Goal: Information Seeking & Learning: Understand process/instructions

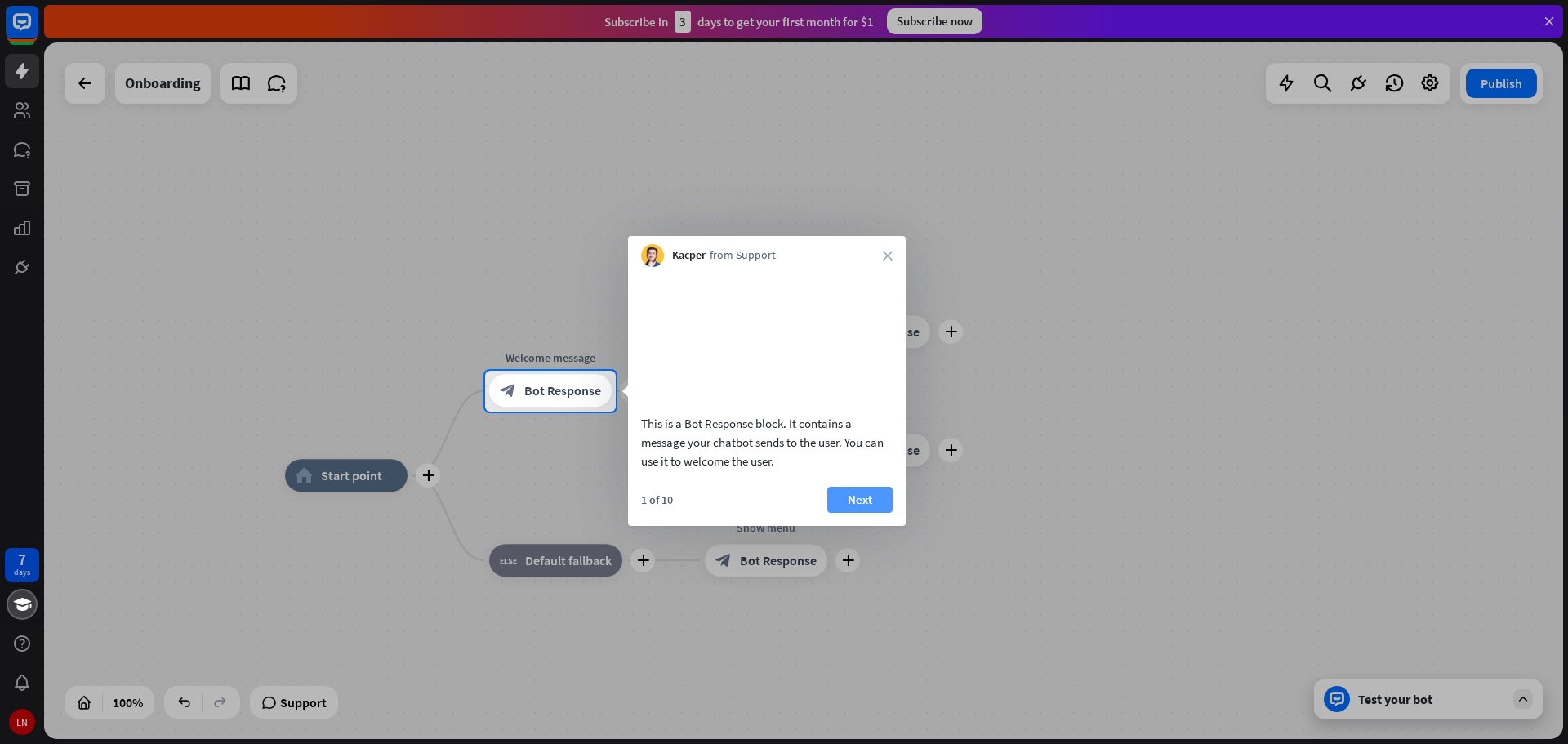
click at [861, 513] on button "Next" at bounding box center [859, 500] width 65 height 26
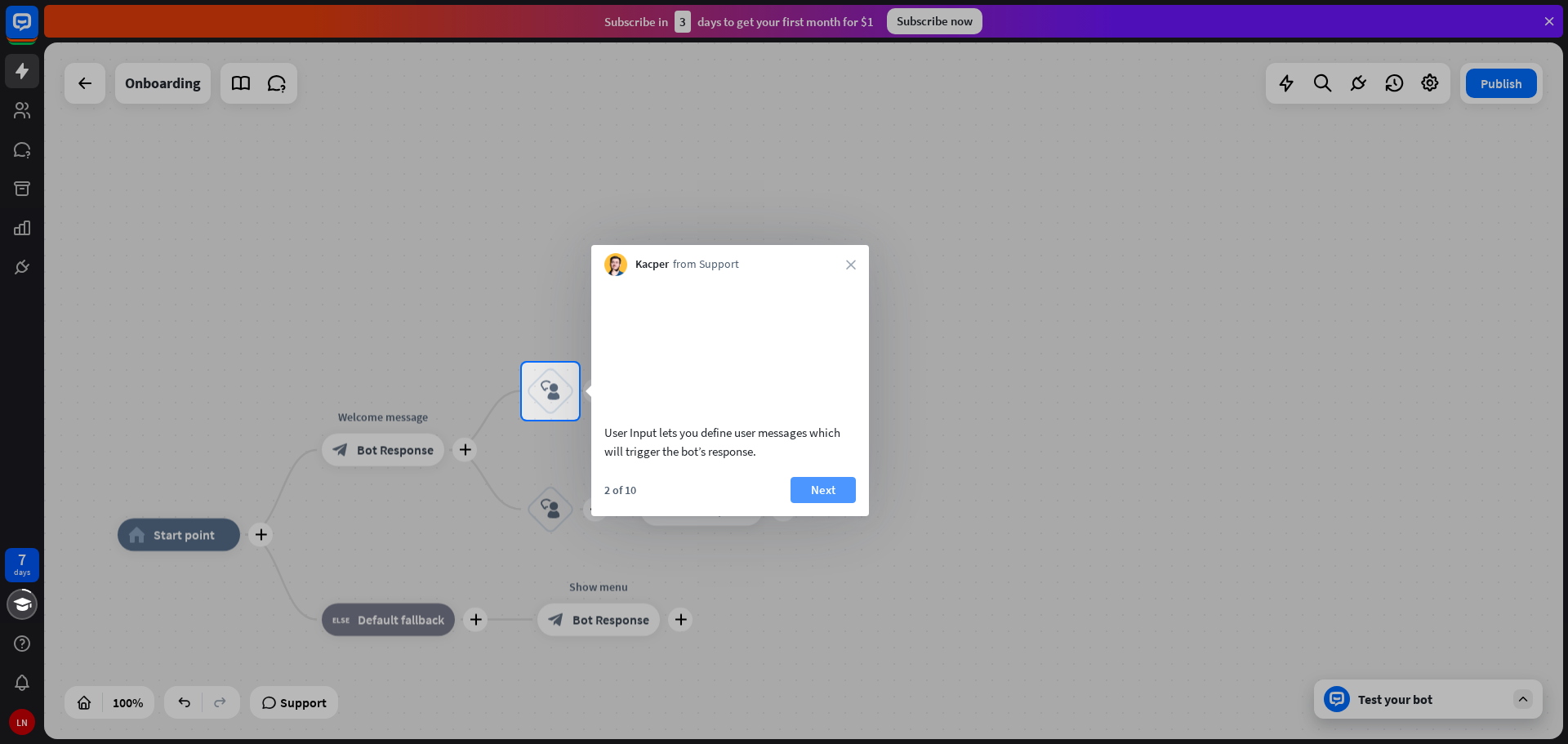
click at [820, 504] on button "Next" at bounding box center [823, 490] width 65 height 26
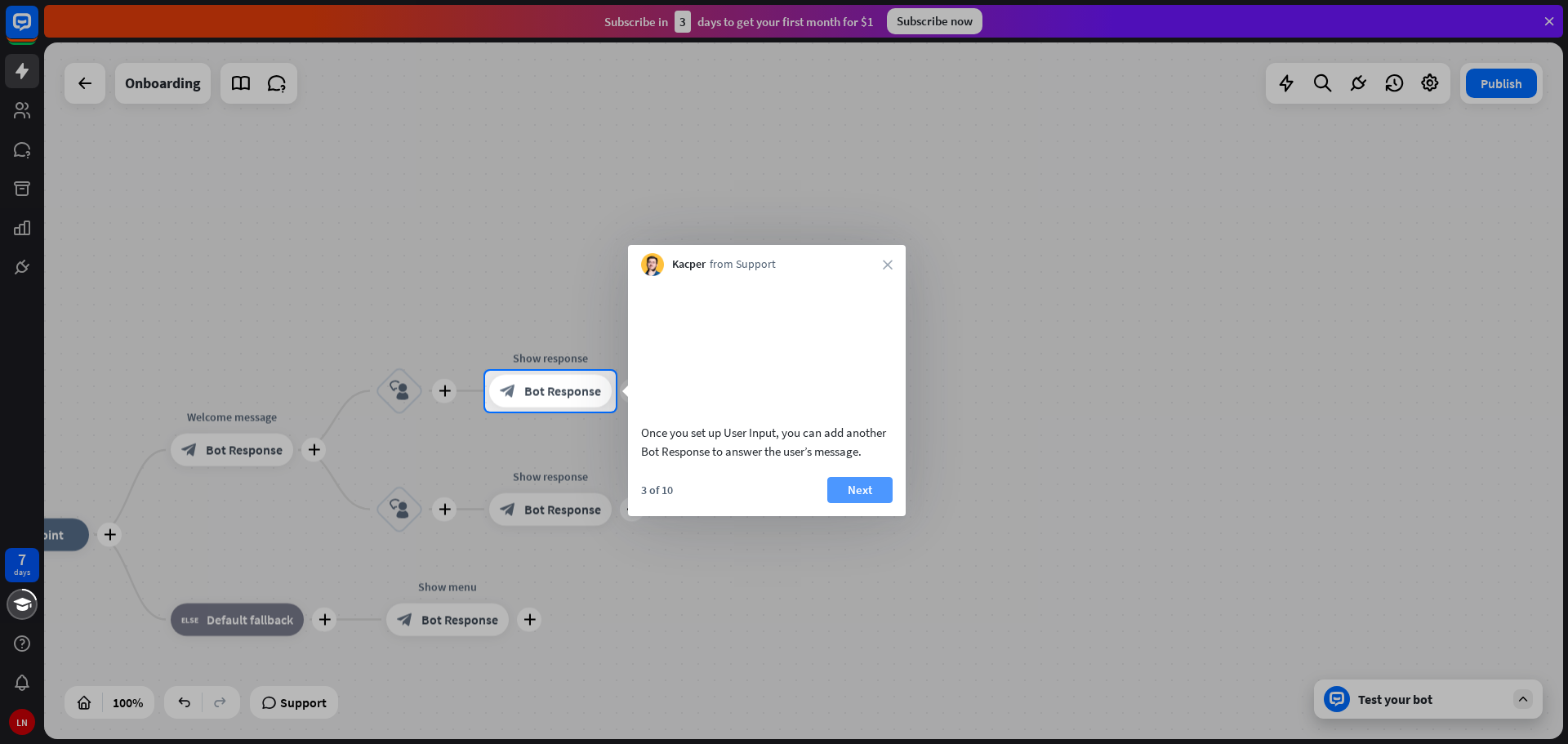
click at [873, 504] on button "Next" at bounding box center [859, 490] width 65 height 26
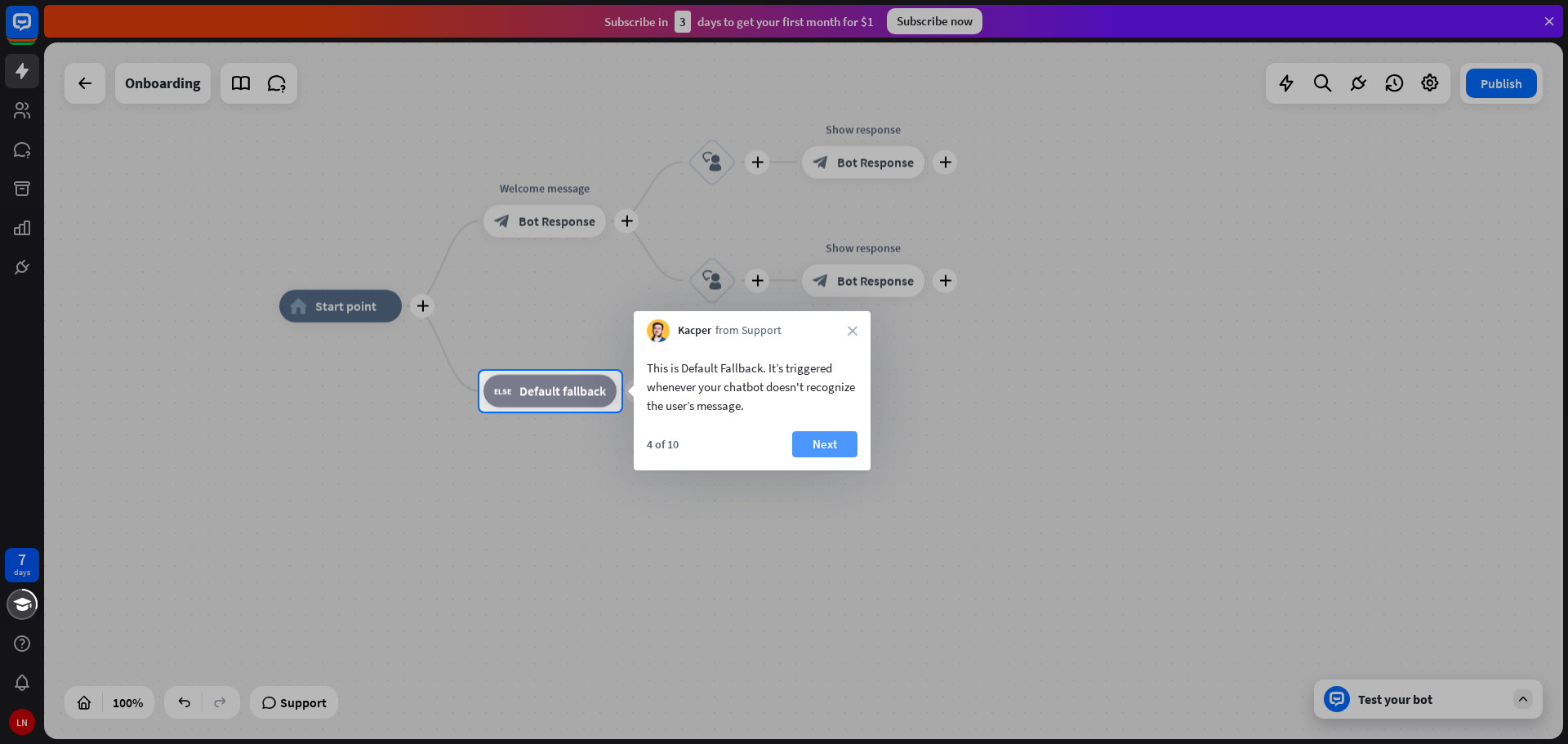
click at [837, 440] on button "Next" at bounding box center [824, 445] width 65 height 26
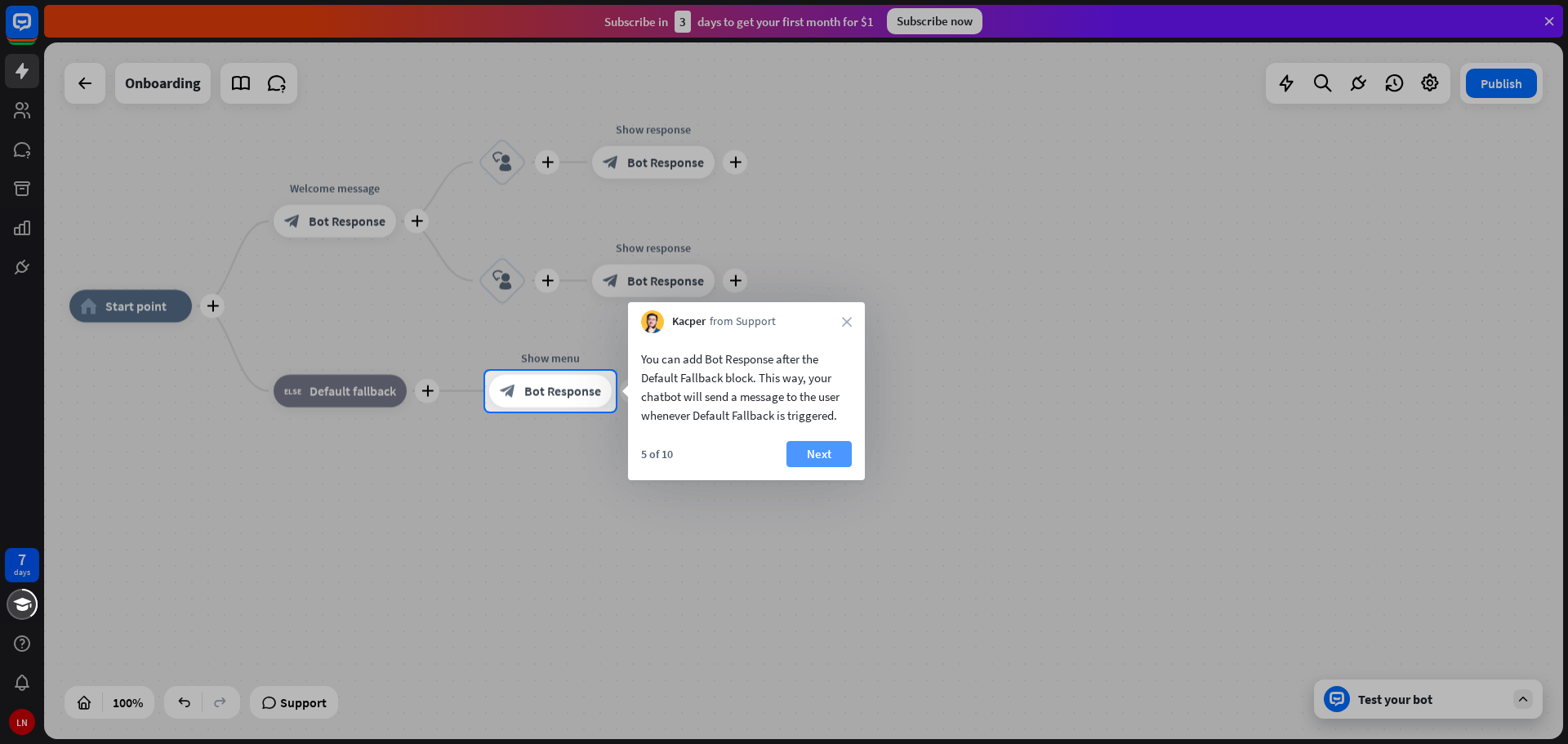
click at [834, 457] on button "Next" at bounding box center [819, 454] width 65 height 26
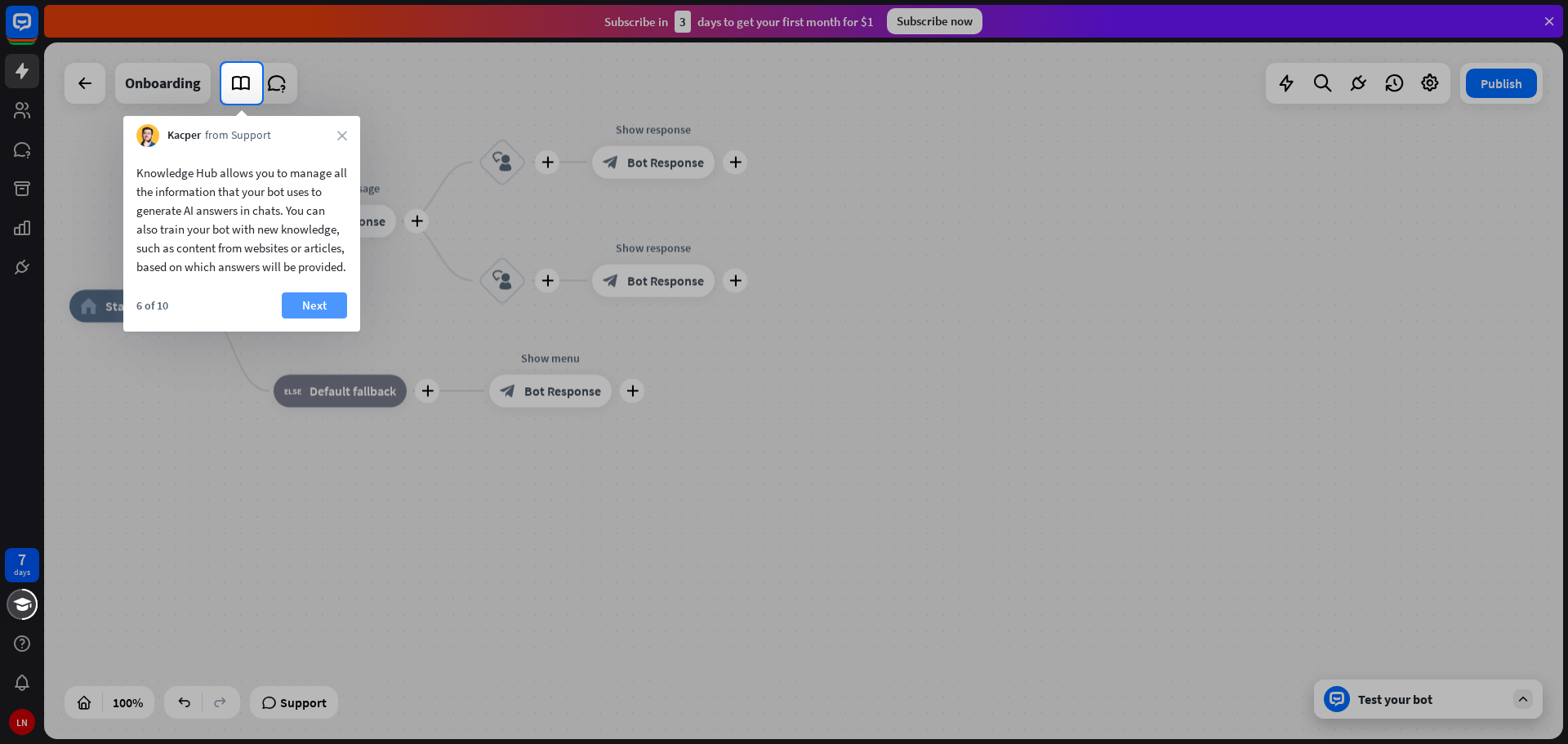
click at [295, 318] on button "Next" at bounding box center [314, 305] width 65 height 26
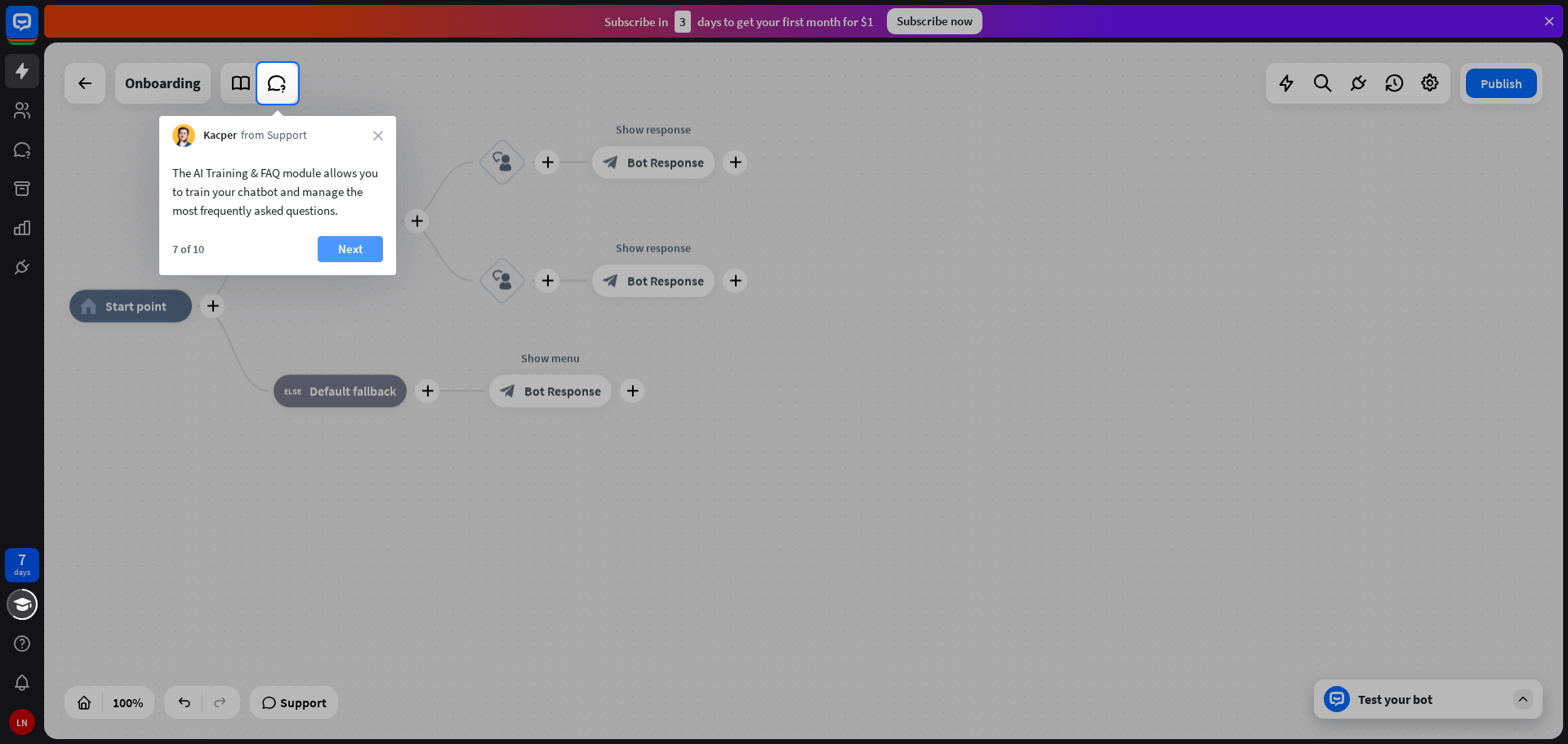
click at [349, 247] on button "Next" at bounding box center [350, 249] width 65 height 26
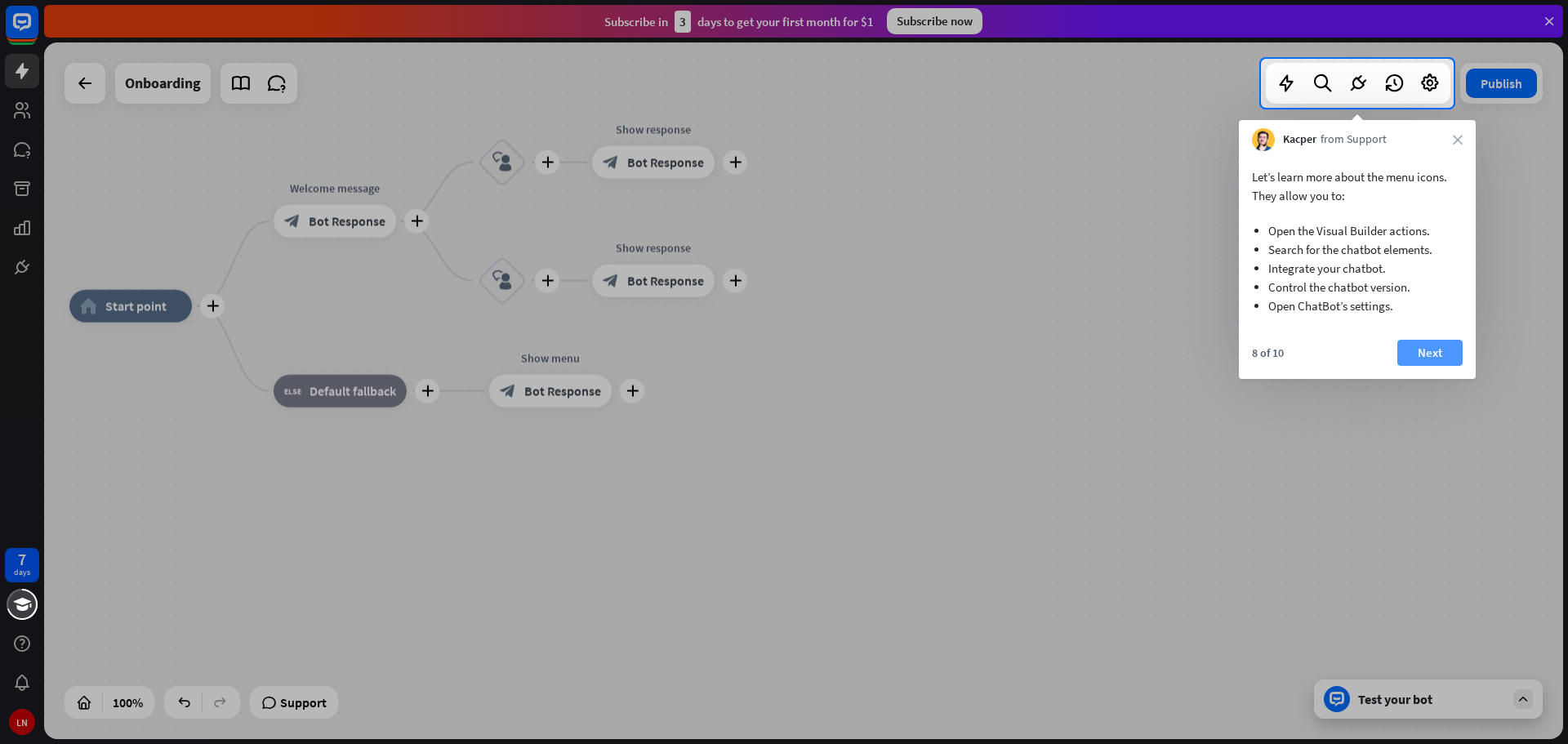
click at [1427, 357] on button "Next" at bounding box center [1429, 353] width 65 height 26
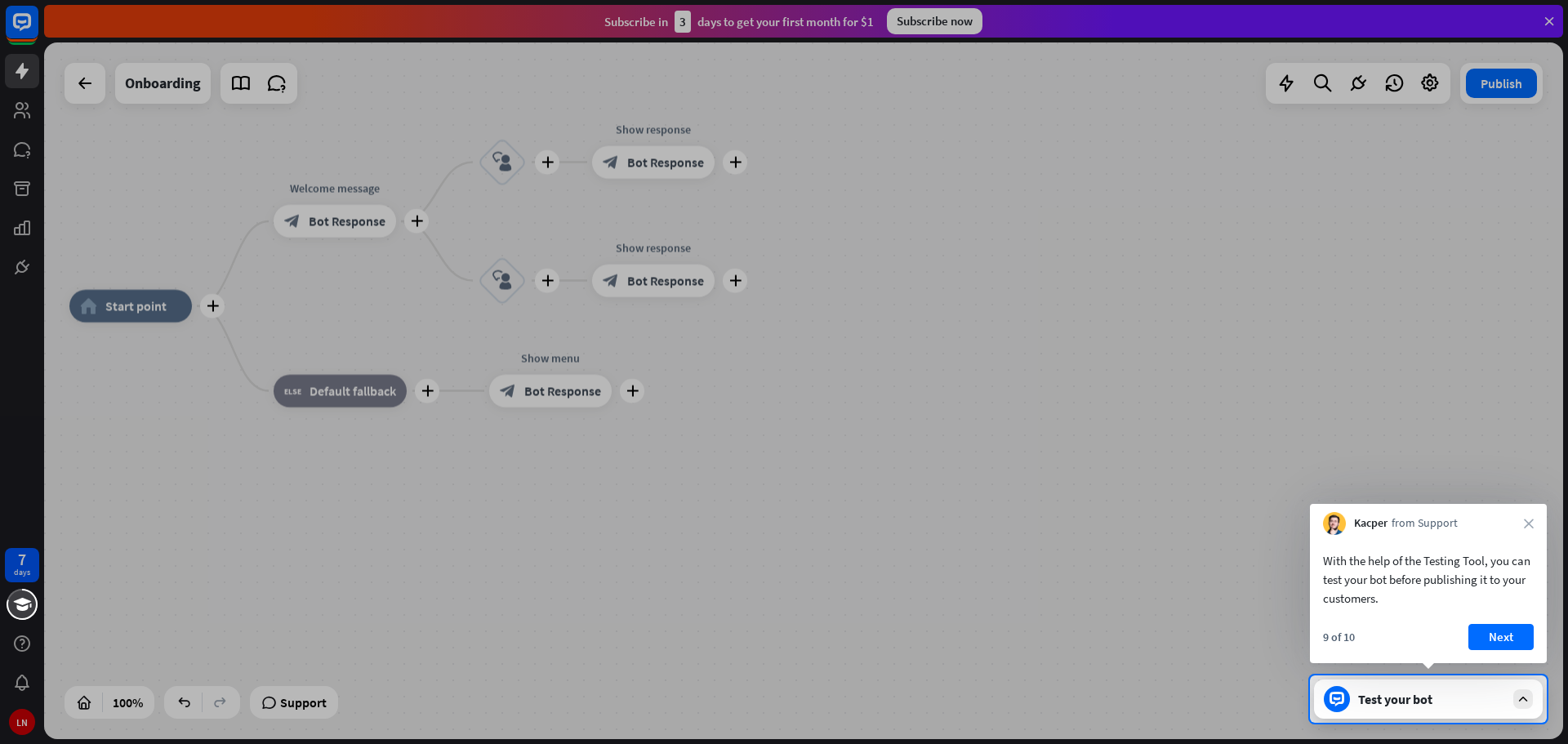
click at [1511, 636] on button "Next" at bounding box center [1500, 637] width 65 height 26
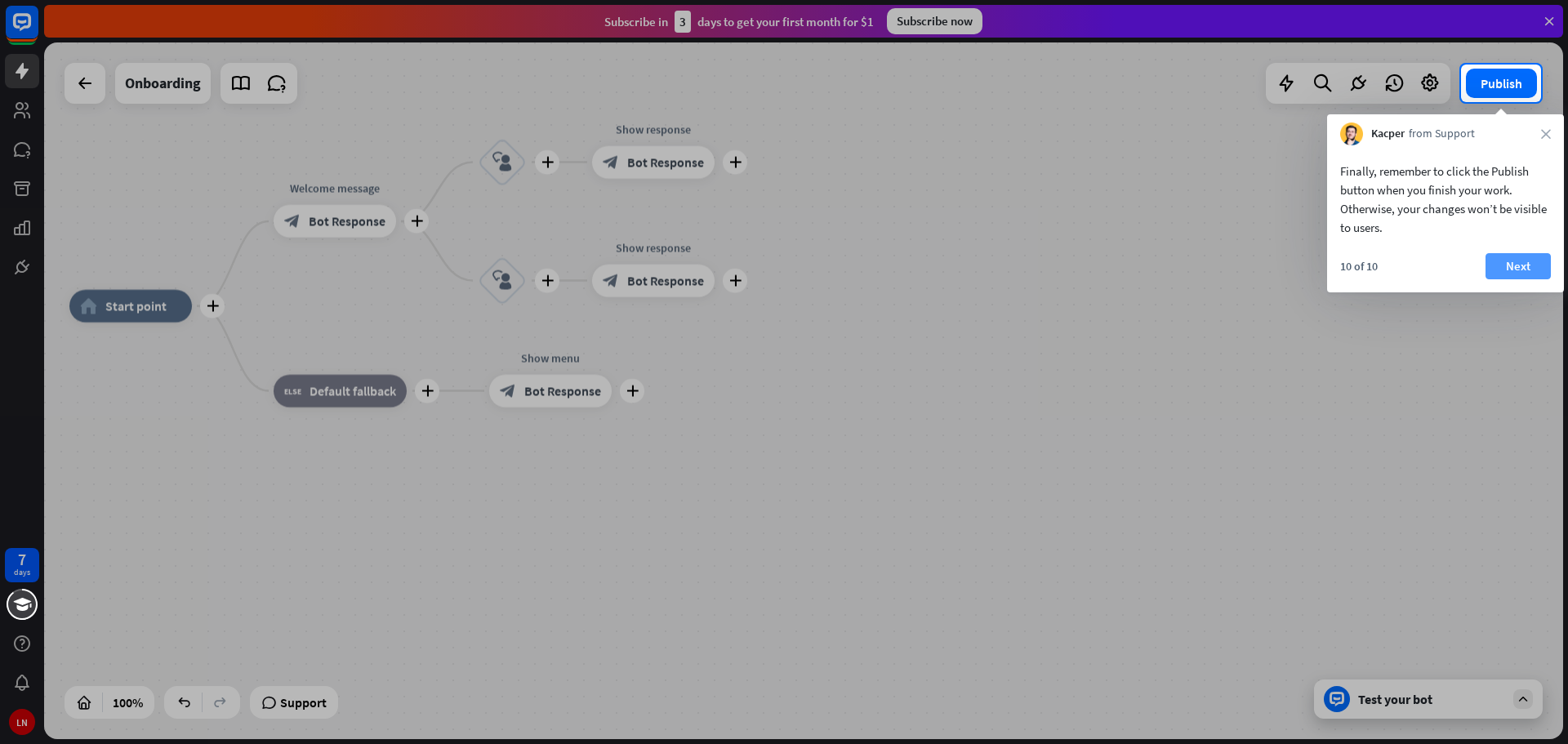
click at [1524, 262] on button "Next" at bounding box center [1518, 267] width 65 height 26
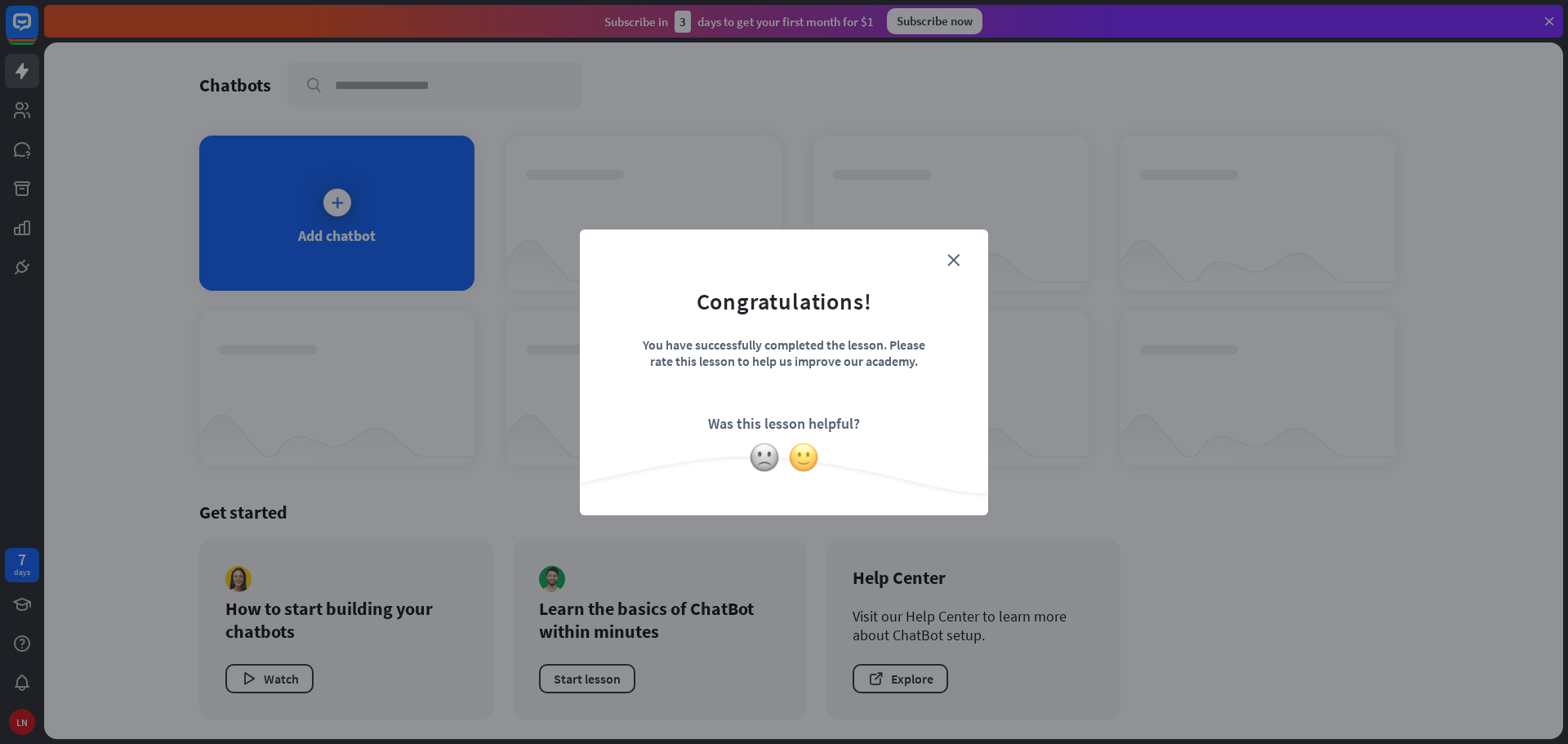
click at [809, 456] on img at bounding box center [803, 457] width 31 height 31
